Goal: Transaction & Acquisition: Purchase product/service

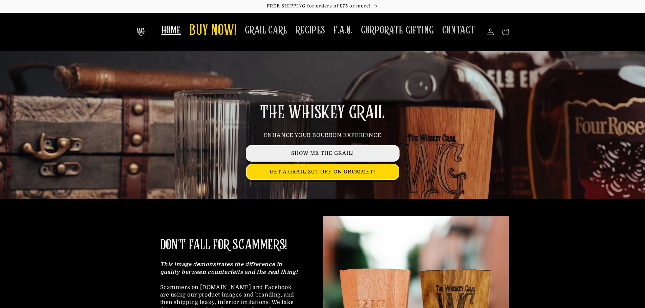
click at [304, 150] on link "SHOW ME THE GRAIL!" at bounding box center [322, 153] width 152 height 15
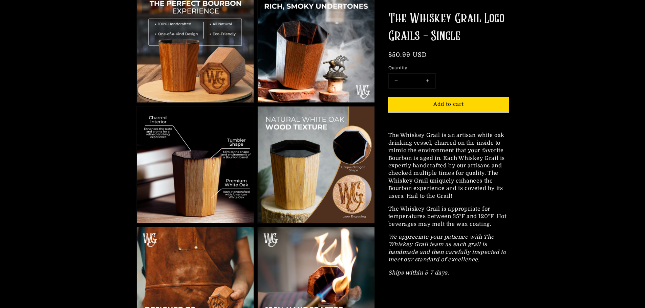
scroll to position [372, 0]
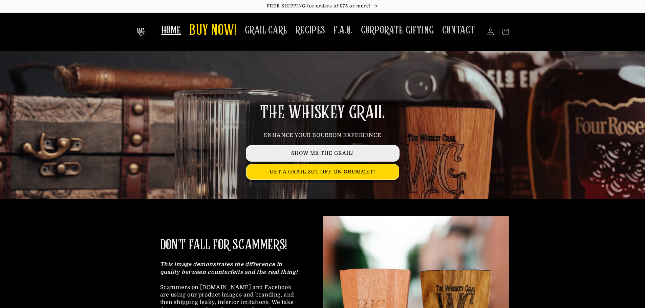
click at [317, 156] on link "SHOW ME THE GRAIL!" at bounding box center [322, 153] width 152 height 15
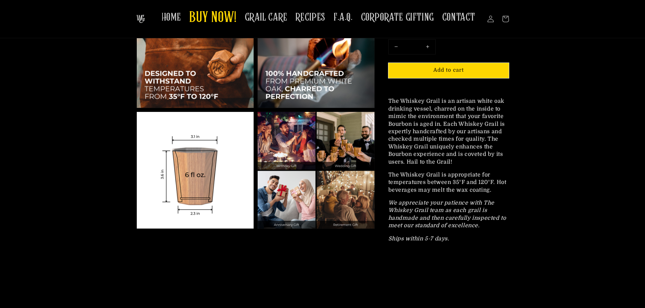
scroll to position [508, 0]
